Goal: Task Accomplishment & Management: Complete application form

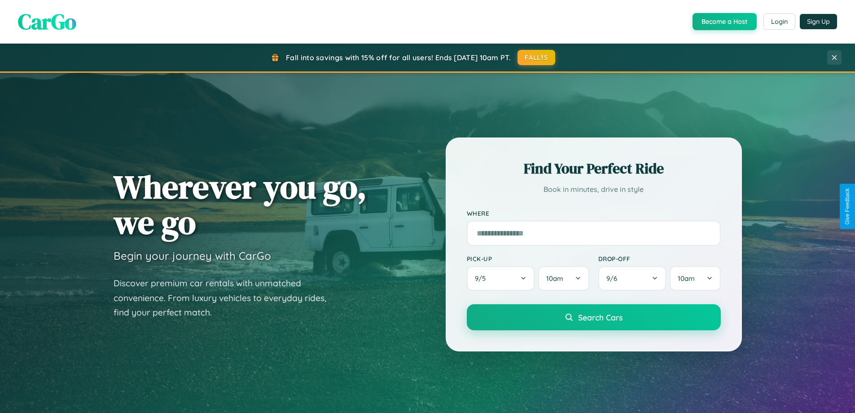
scroll to position [387, 0]
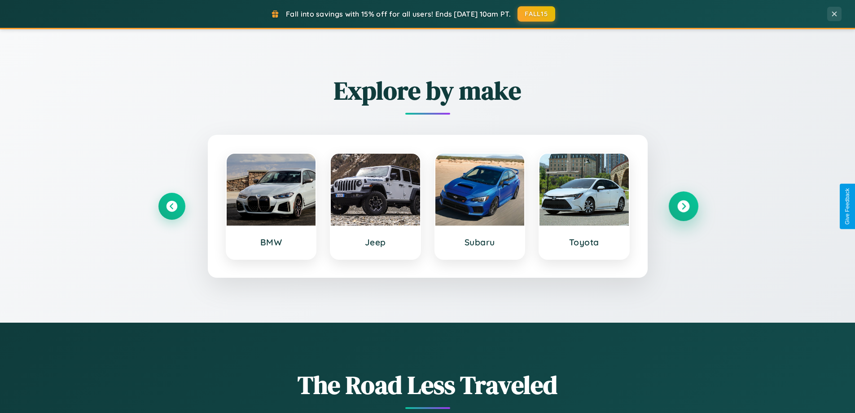
click at [683, 206] on icon at bounding box center [683, 206] width 12 height 12
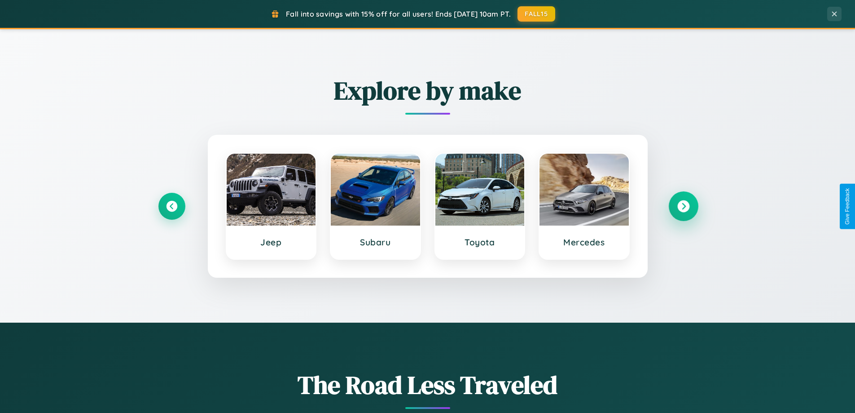
click at [683, 206] on icon at bounding box center [683, 206] width 12 height 12
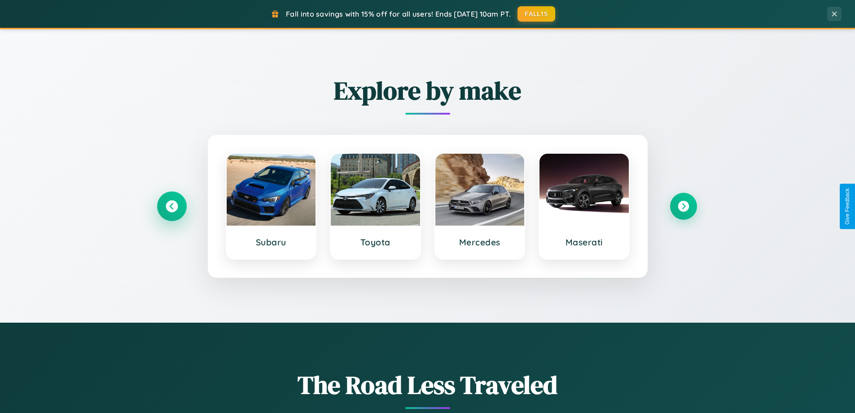
click at [171, 206] on icon at bounding box center [172, 206] width 12 height 12
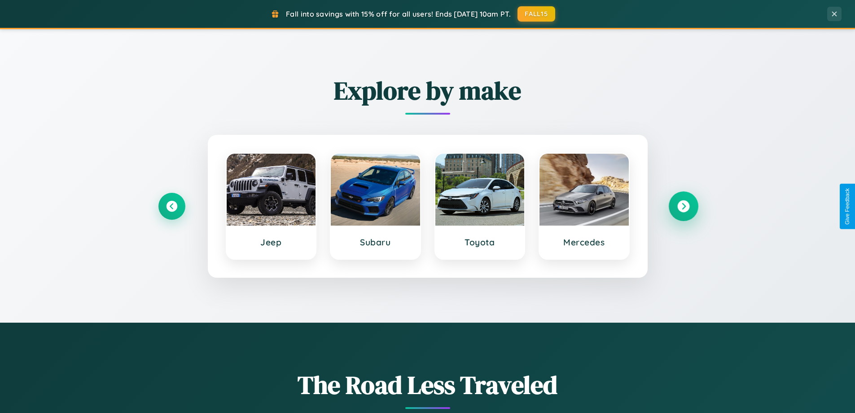
click at [683, 206] on icon at bounding box center [683, 206] width 12 height 12
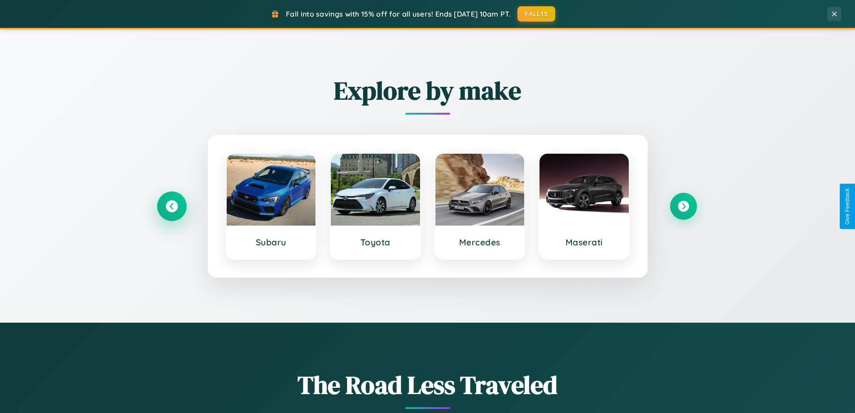
click at [171, 206] on icon at bounding box center [172, 206] width 12 height 12
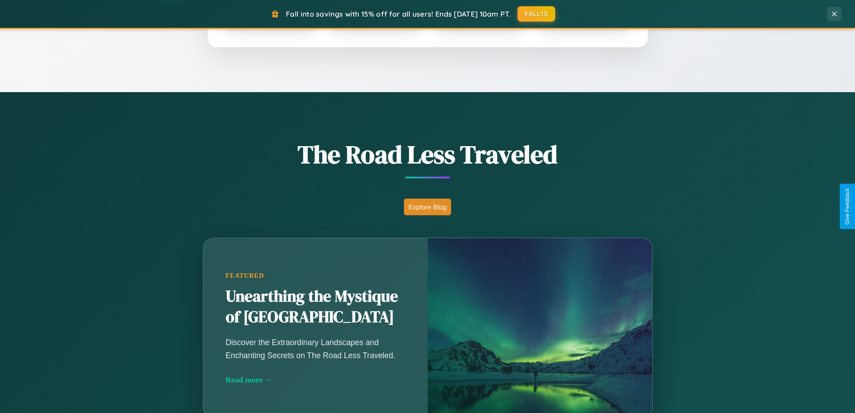
scroll to position [618, 0]
click at [427, 206] on button "Explore Blog" at bounding box center [427, 206] width 47 height 17
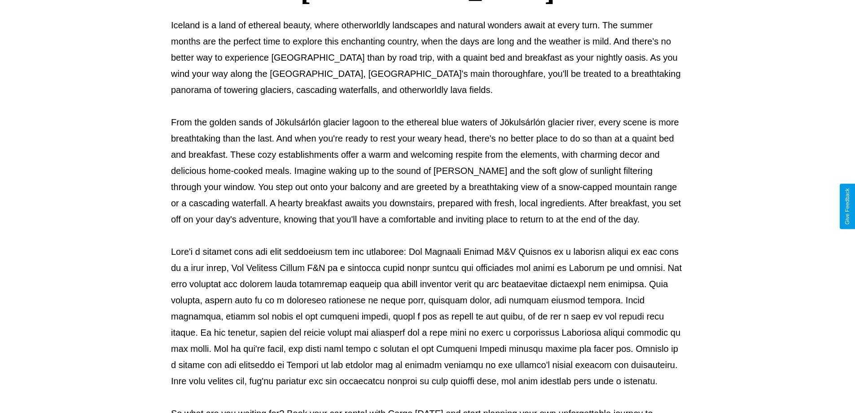
scroll to position [290, 0]
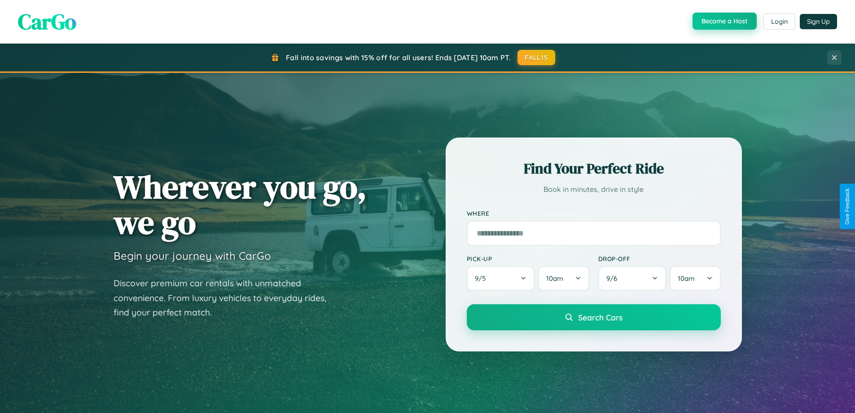
click at [724, 22] on button "Become a Host" at bounding box center [725, 21] width 64 height 17
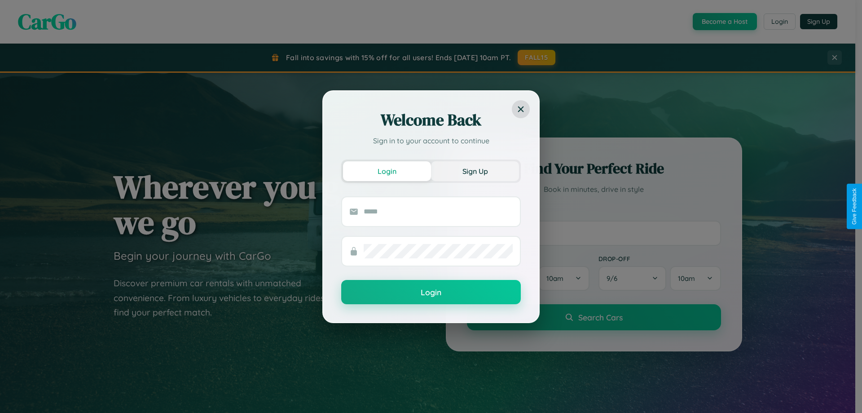
click at [475, 171] on button "Sign Up" at bounding box center [475, 171] width 88 height 20
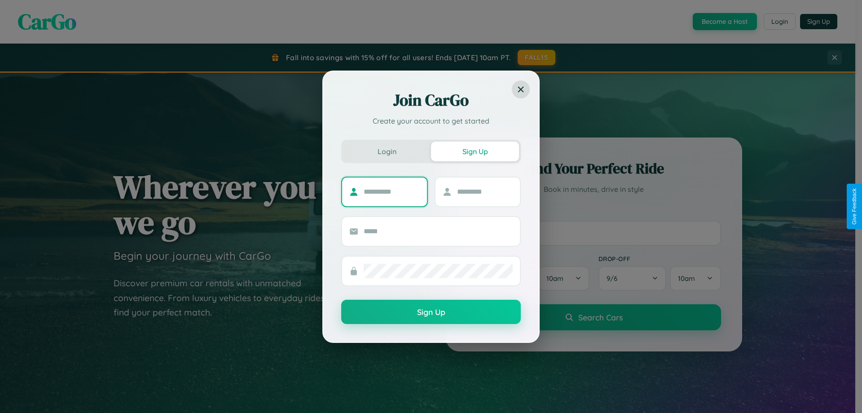
click at [391, 191] on input "text" at bounding box center [392, 192] width 56 height 14
type input "******"
click at [484, 191] on input "text" at bounding box center [485, 192] width 56 height 14
type input "********"
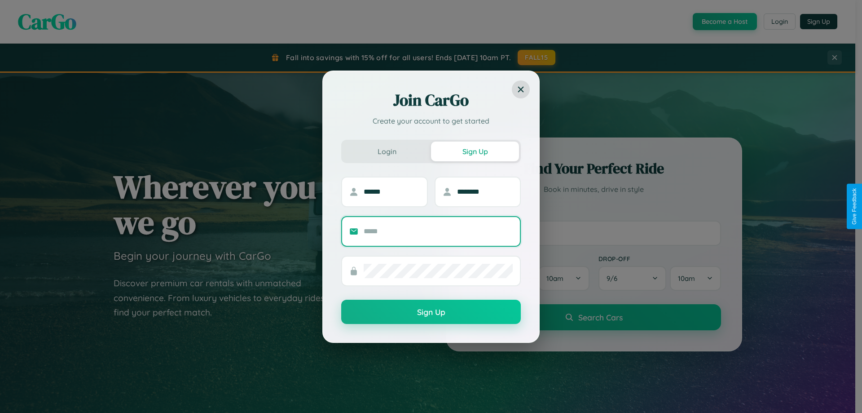
click at [438, 231] on input "text" at bounding box center [438, 231] width 149 height 14
type input "**********"
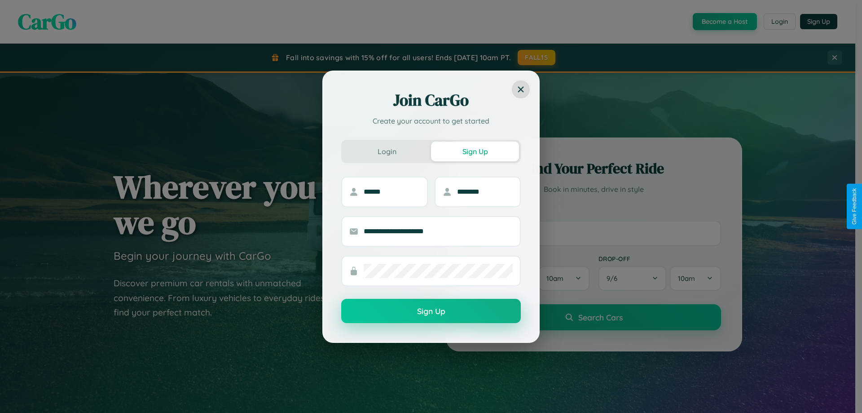
click at [431, 311] on button "Sign Up" at bounding box center [431, 311] width 180 height 24
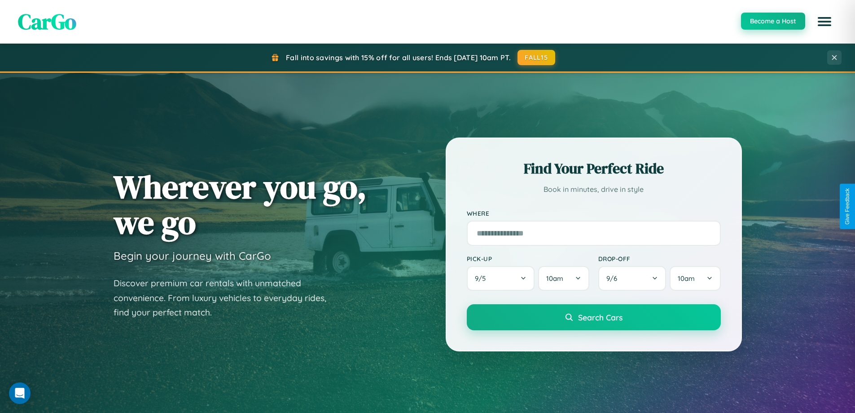
click at [773, 21] on button "Become a Host" at bounding box center [773, 21] width 64 height 17
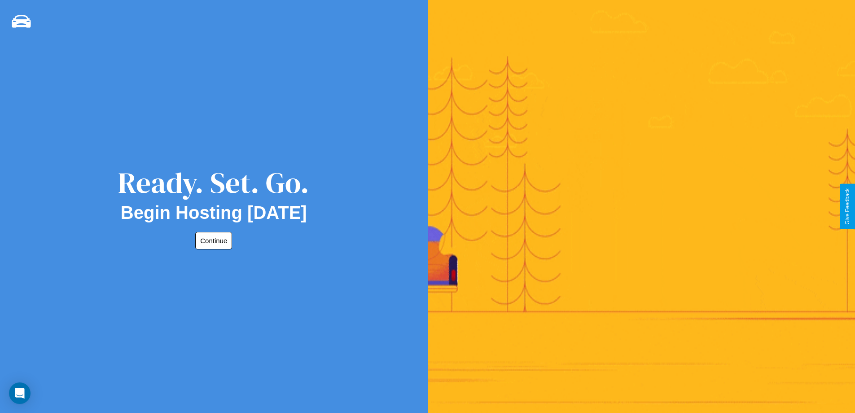
click at [212, 240] on button "Continue" at bounding box center [213, 241] width 37 height 18
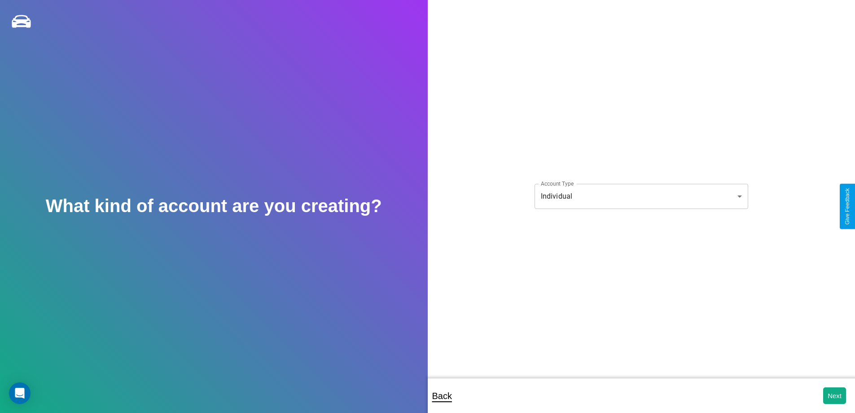
click at [641, 196] on body "**********" at bounding box center [427, 212] width 855 height 425
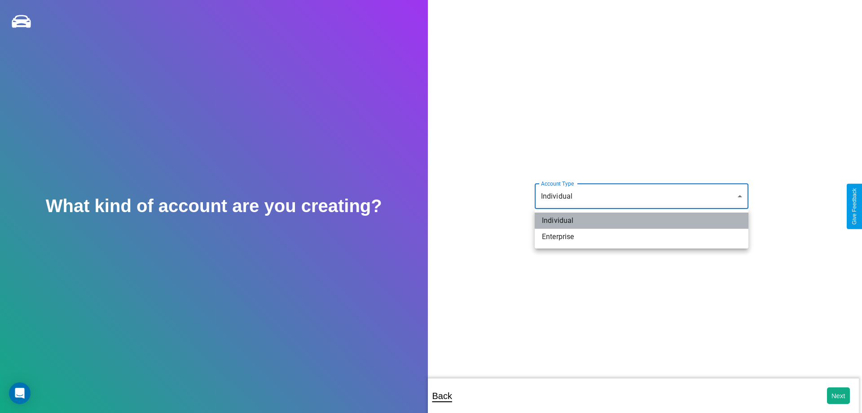
click at [641, 220] on li "Individual" at bounding box center [642, 220] width 214 height 16
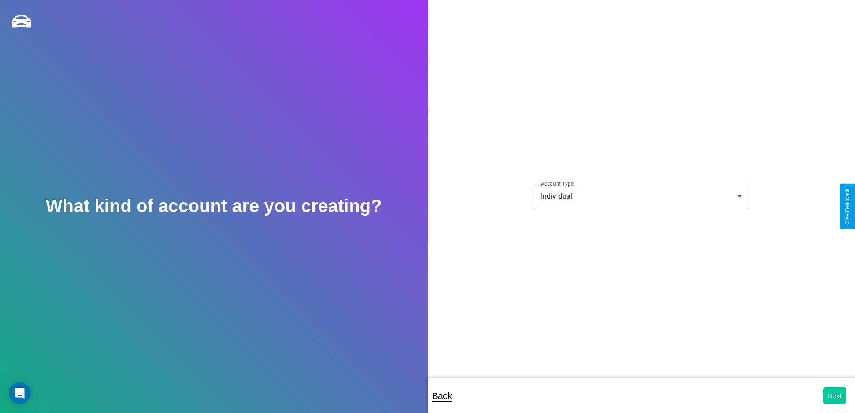
click at [835, 395] on button "Next" at bounding box center [834, 395] width 23 height 17
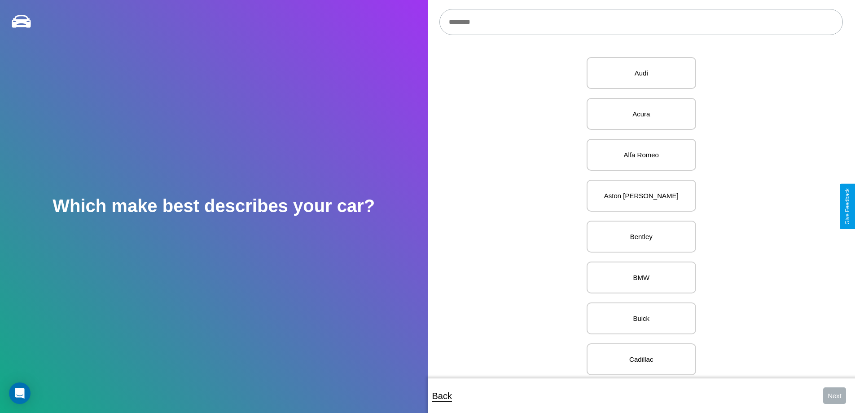
click at [641, 22] on input "text" at bounding box center [641, 22] width 404 height 26
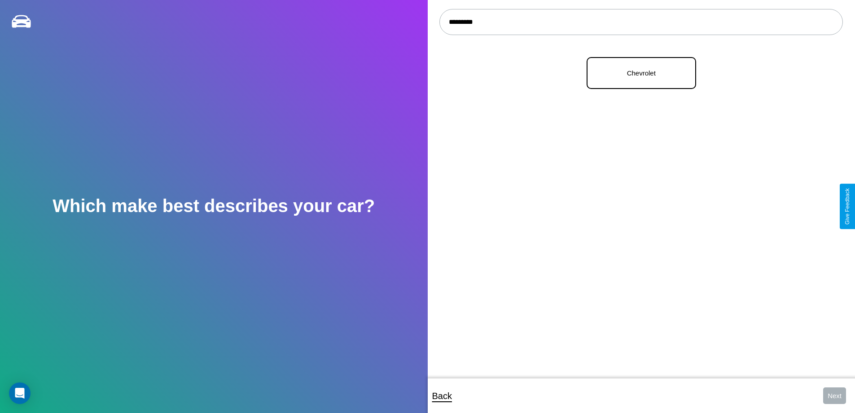
type input "*********"
click at [638, 73] on p "Chevrolet" at bounding box center [642, 73] width 90 height 12
click at [835, 395] on button "Next" at bounding box center [834, 395] width 23 height 17
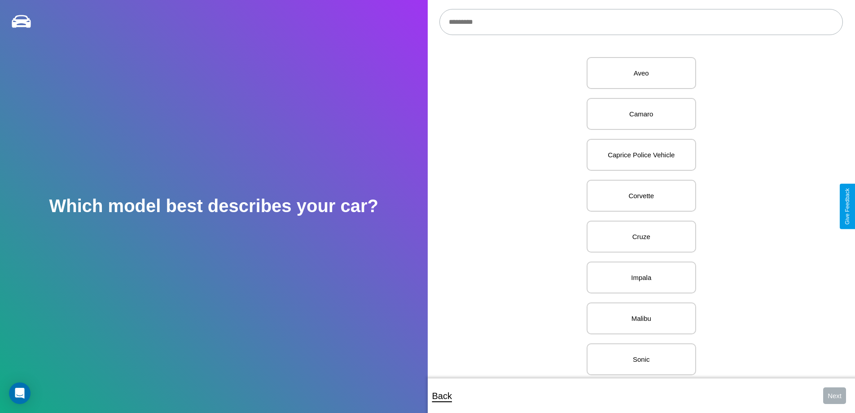
click at [641, 22] on input "text" at bounding box center [641, 22] width 404 height 26
type input "**********"
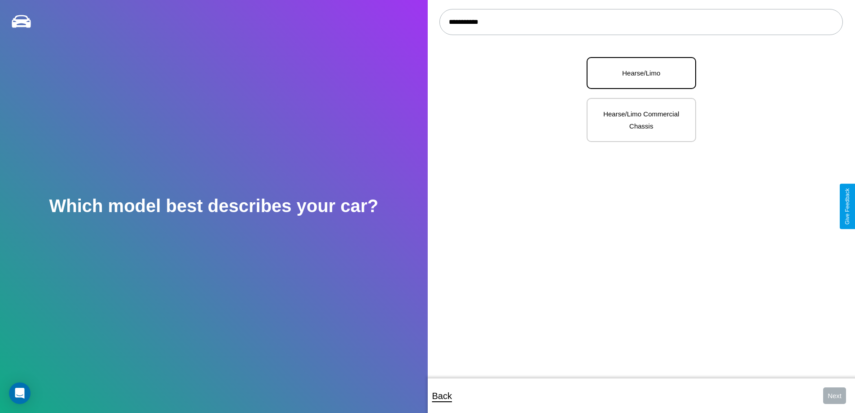
click at [638, 73] on p "Hearse/Limo" at bounding box center [642, 73] width 90 height 12
click at [835, 395] on button "Next" at bounding box center [834, 395] width 23 height 17
